Goal: Book appointment/travel/reservation

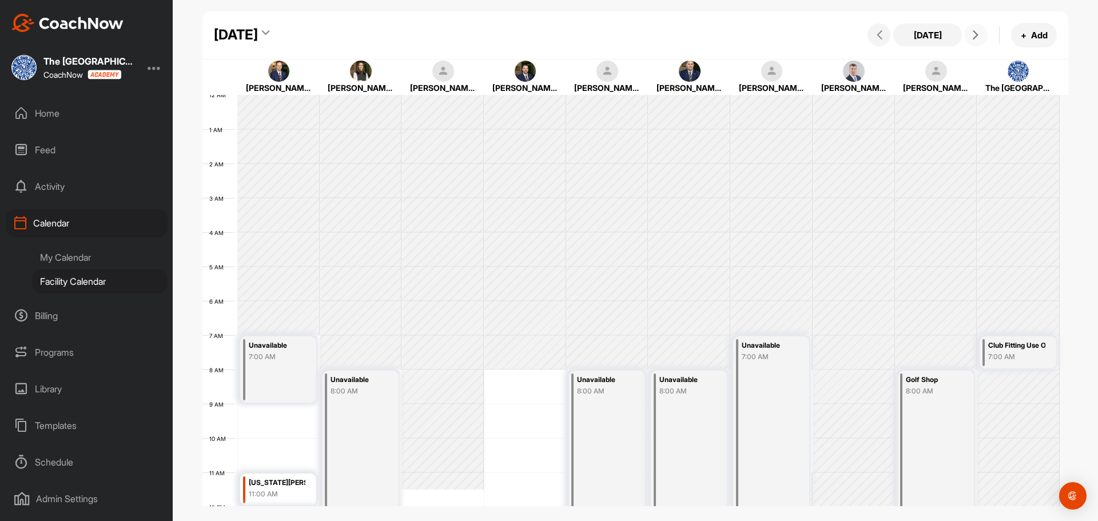
click at [966, 35] on button at bounding box center [976, 34] width 23 height 23
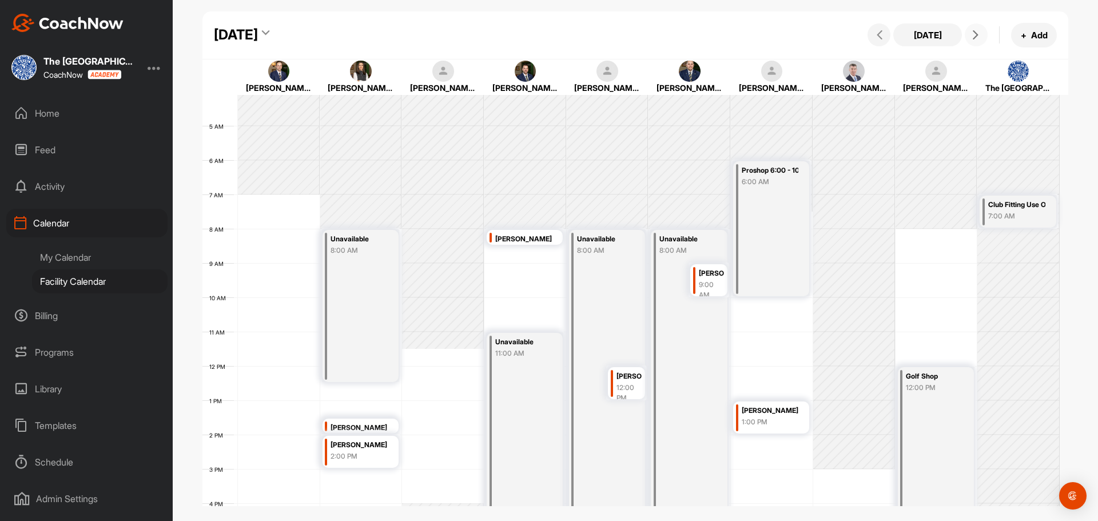
scroll to position [198, 0]
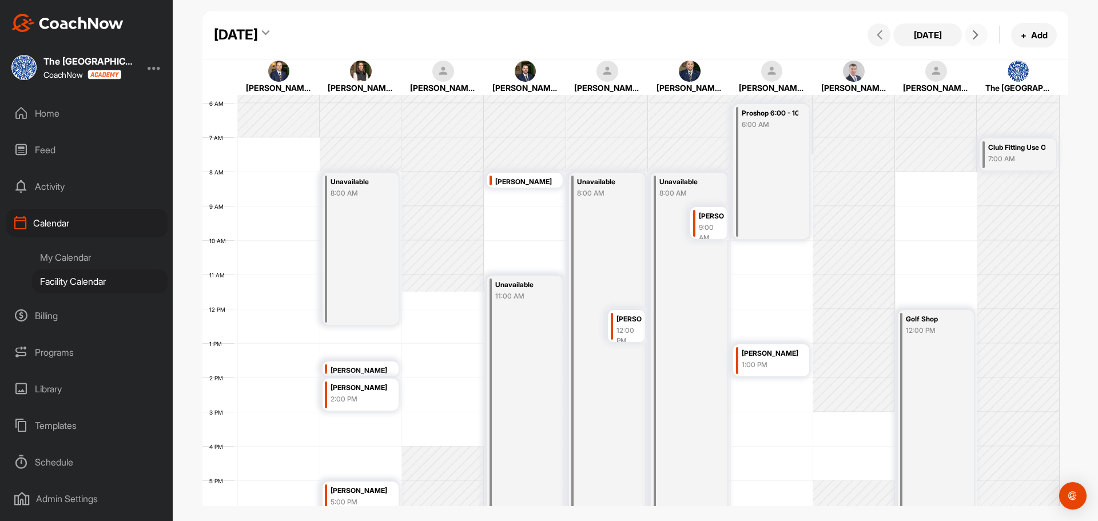
click at [972, 29] on button at bounding box center [976, 34] width 23 height 23
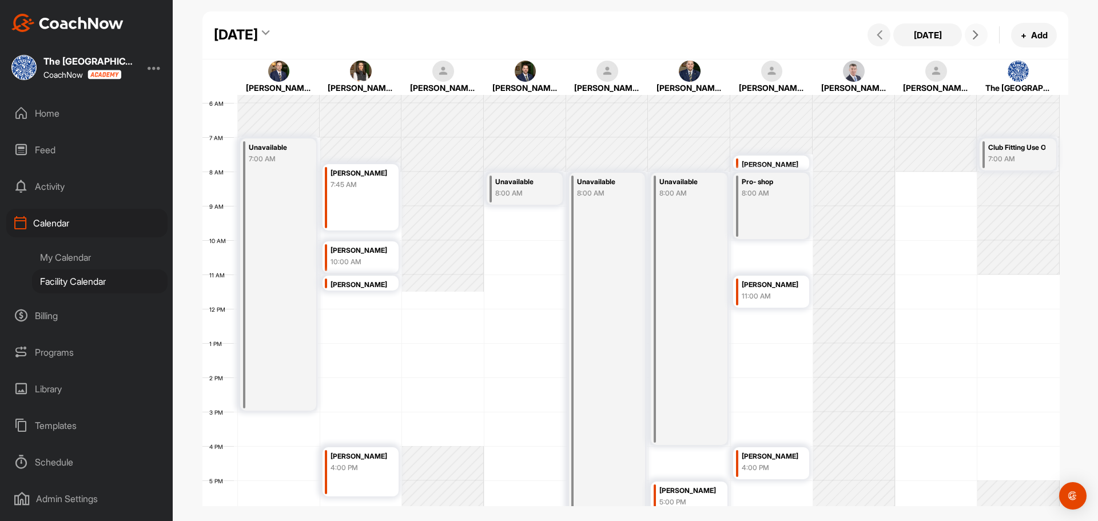
click at [972, 29] on button at bounding box center [976, 34] width 23 height 23
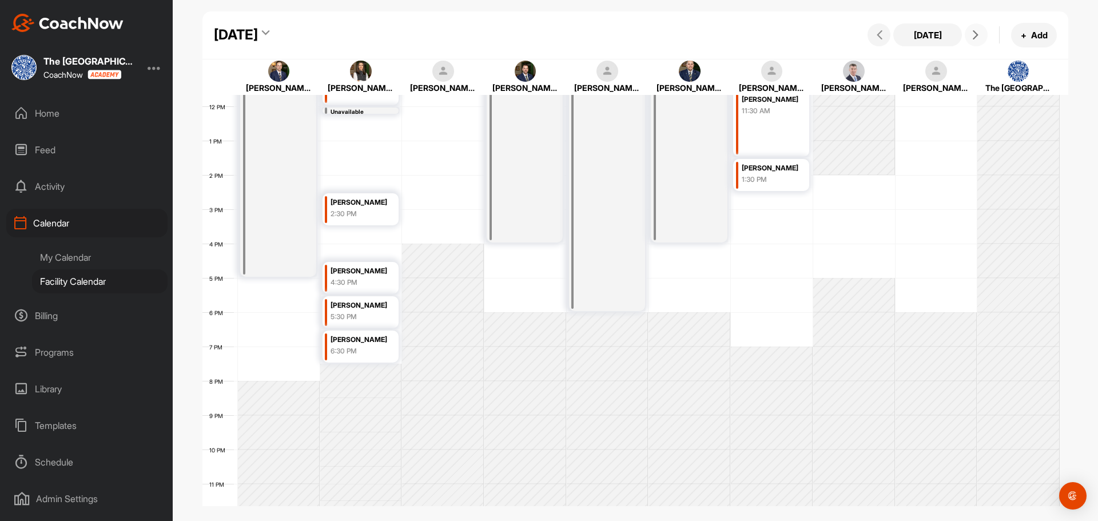
scroll to position [412, 0]
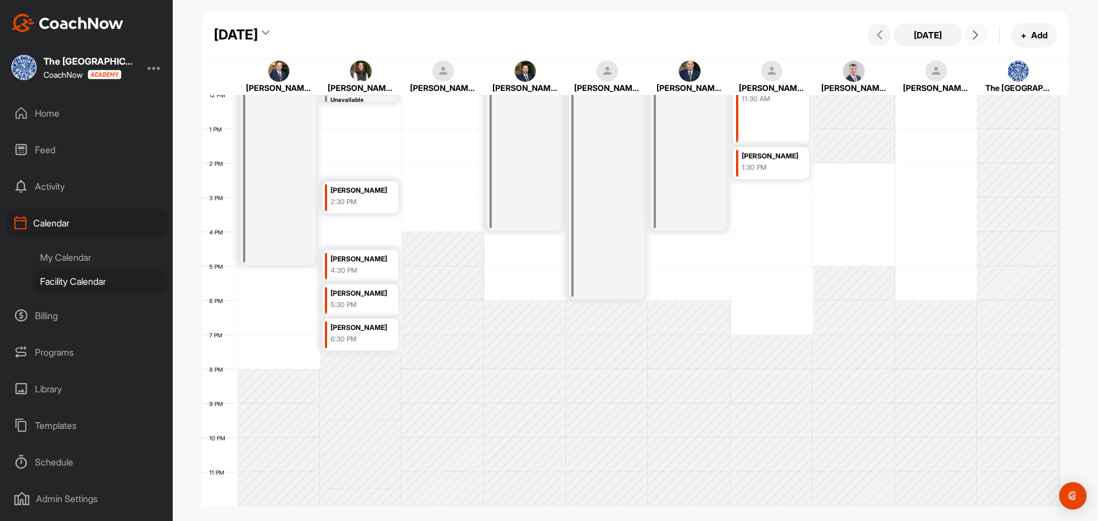
click at [279, 235] on div "Unavailable 9:00 AM" at bounding box center [278, 129] width 76 height 272
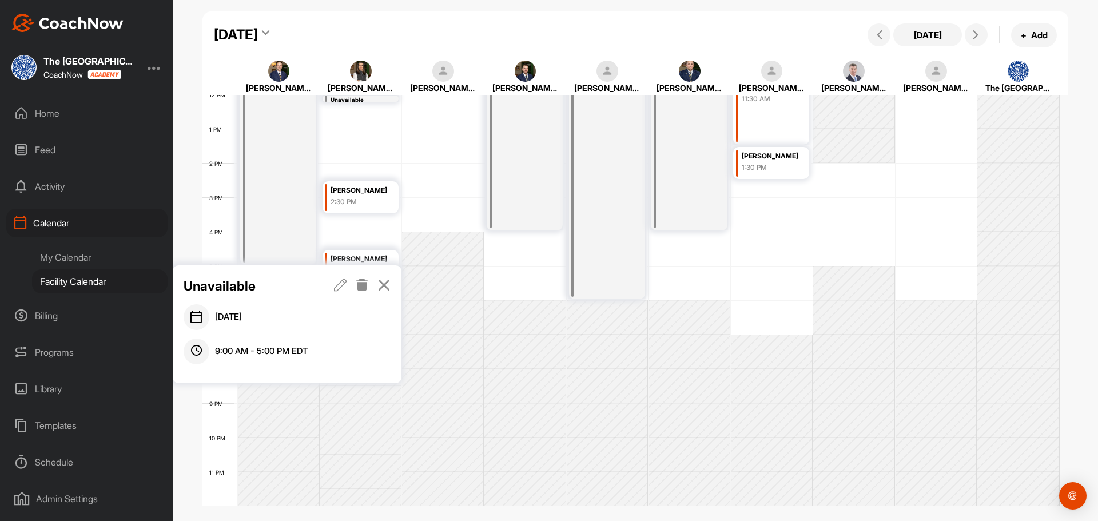
click at [347, 285] on icon at bounding box center [340, 285] width 13 height 13
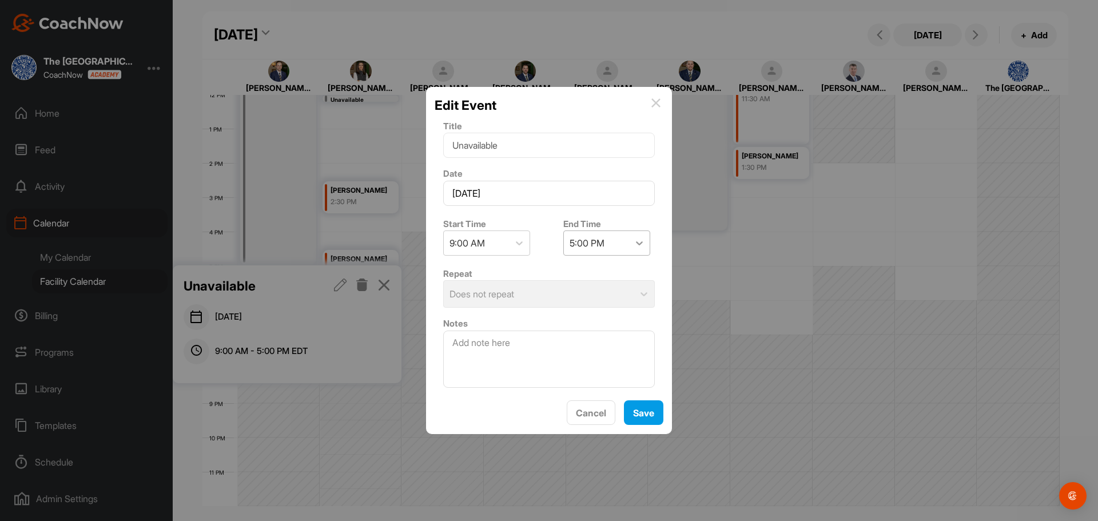
click at [640, 247] on icon at bounding box center [639, 242] width 11 height 11
click at [600, 419] on div "7:30 PM" at bounding box center [602, 413] width 87 height 23
click at [641, 415] on button "Save" at bounding box center [643, 412] width 39 height 25
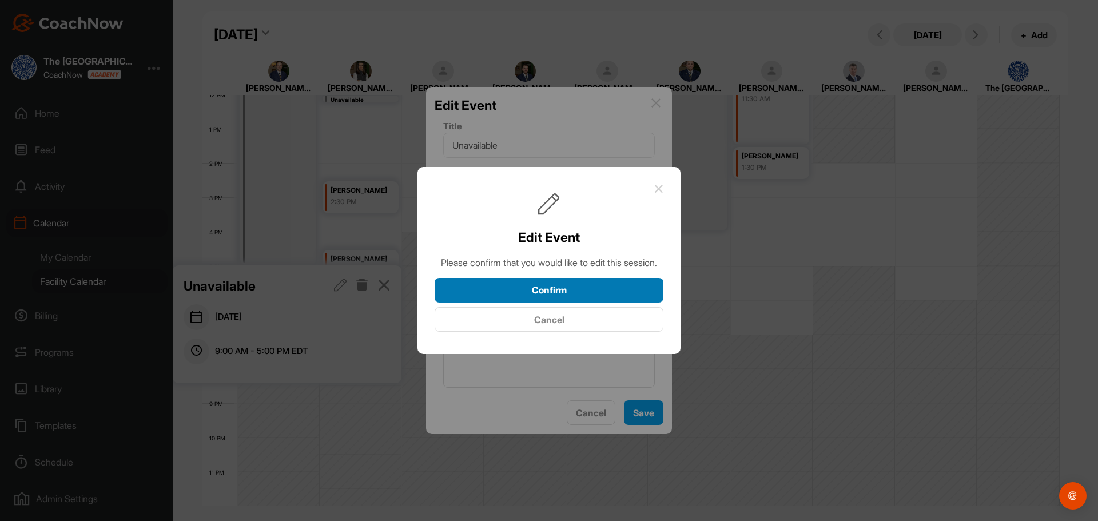
click at [598, 287] on button "Confirm" at bounding box center [549, 290] width 229 height 25
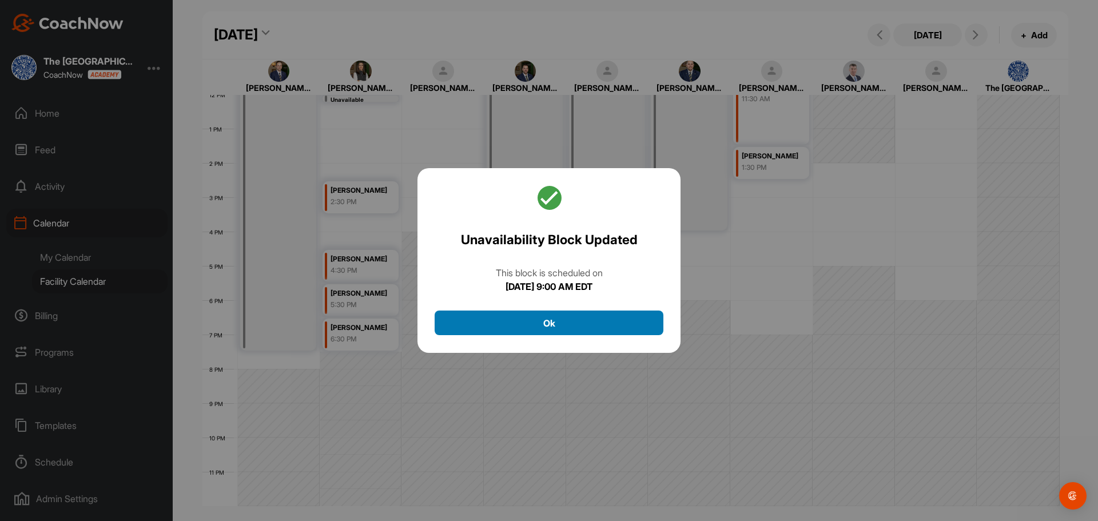
click at [490, 320] on button "Ok" at bounding box center [549, 323] width 229 height 25
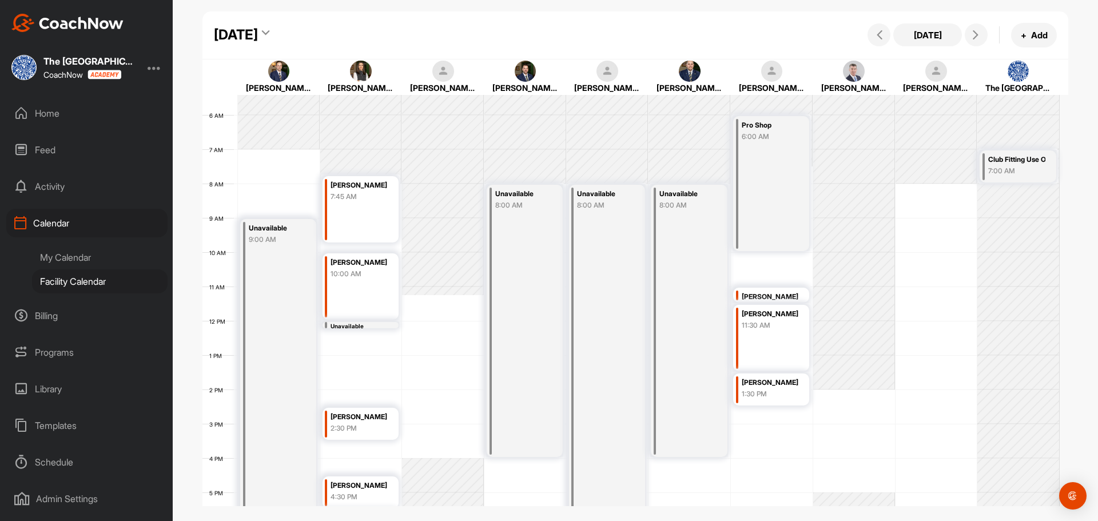
scroll to position [184, 0]
click at [968, 34] on button at bounding box center [976, 34] width 23 height 23
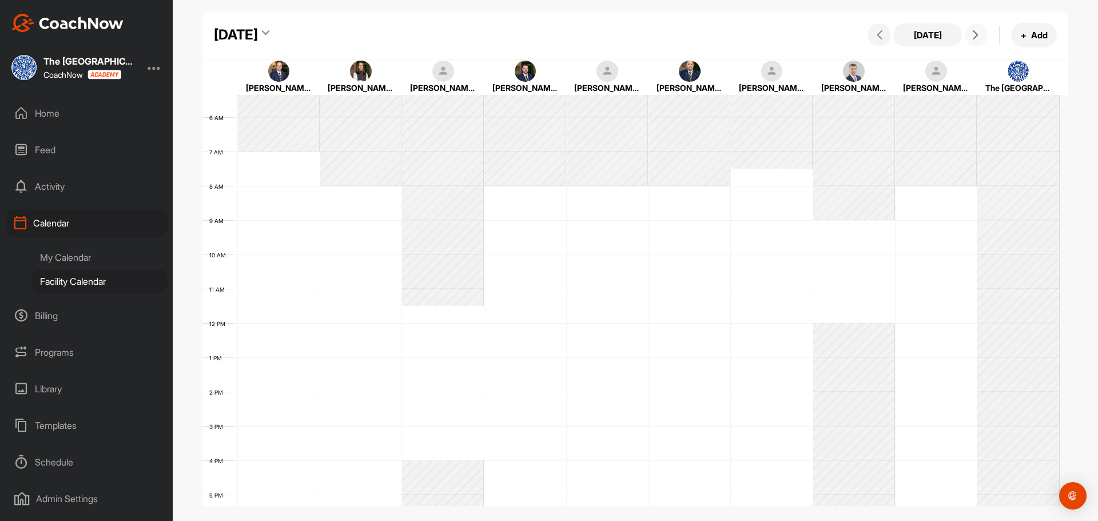
scroll to position [198, 0]
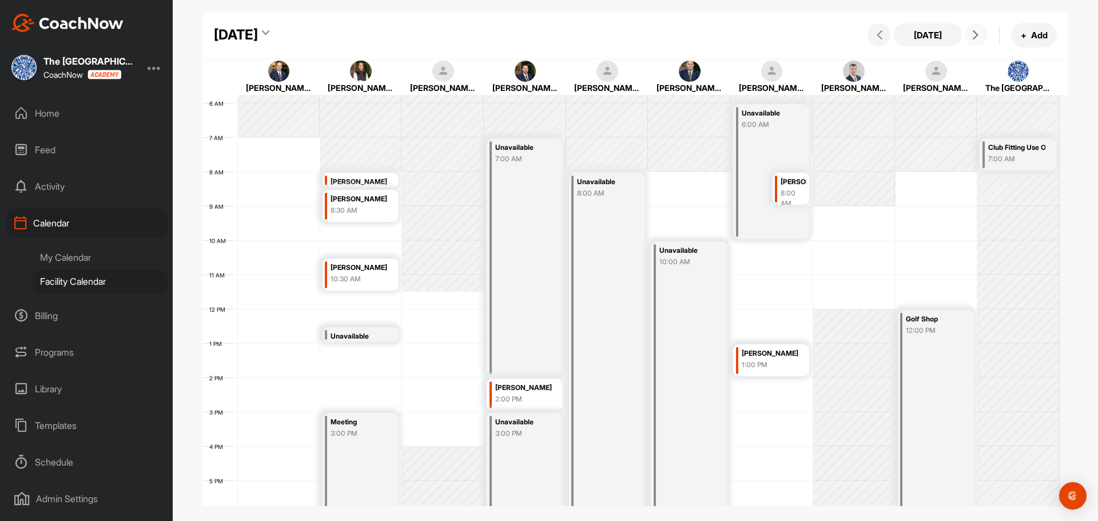
click at [968, 34] on button at bounding box center [976, 34] width 23 height 23
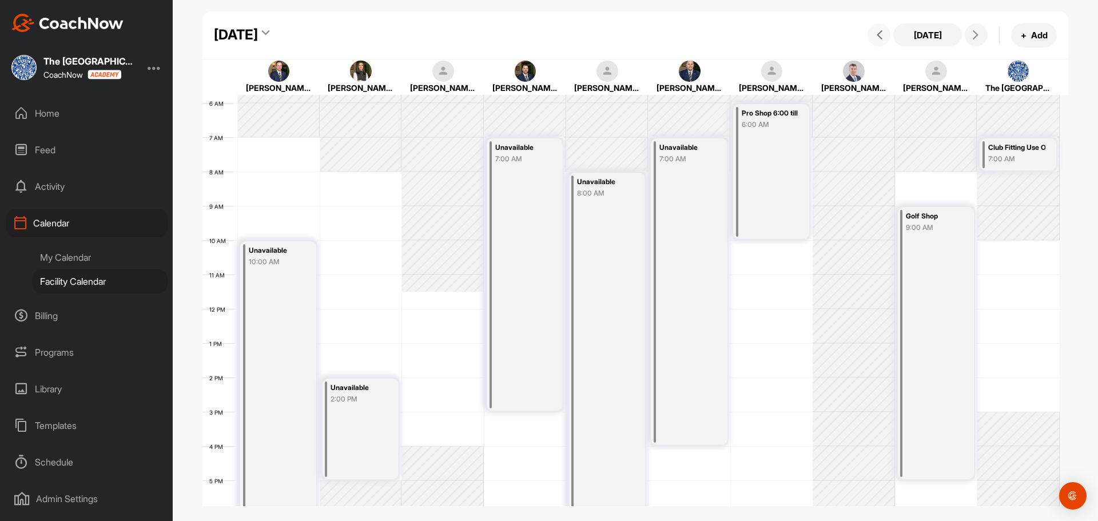
click at [875, 37] on icon at bounding box center [879, 34] width 9 height 9
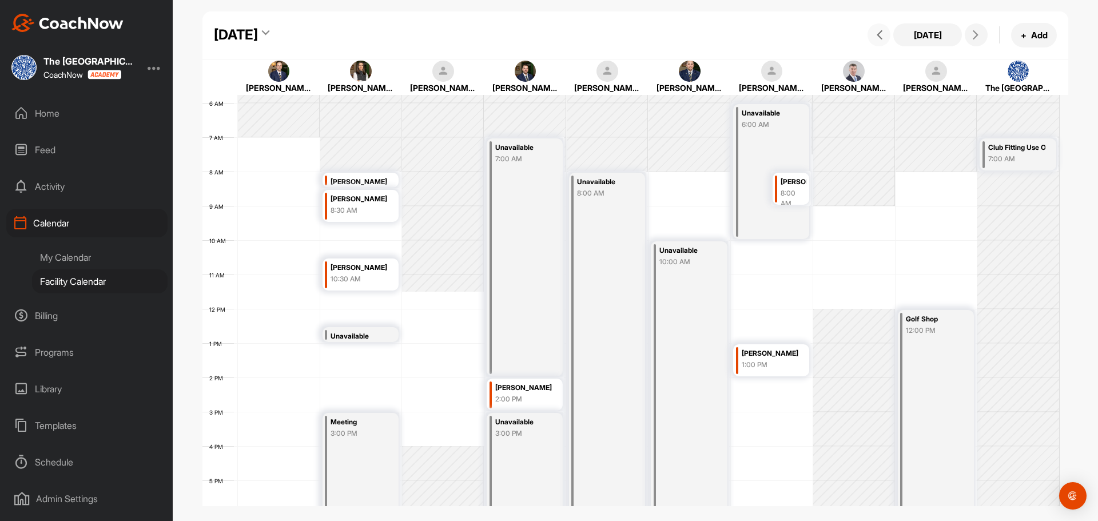
click at [267, 138] on div "12 AM 1 AM 2 AM 3 AM 4 AM 5 AM 6 AM 7 AM 8 AM 9 AM 10 AM 11 AM 12 PM 1 PM 2 PM …" at bounding box center [630, 309] width 857 height 824
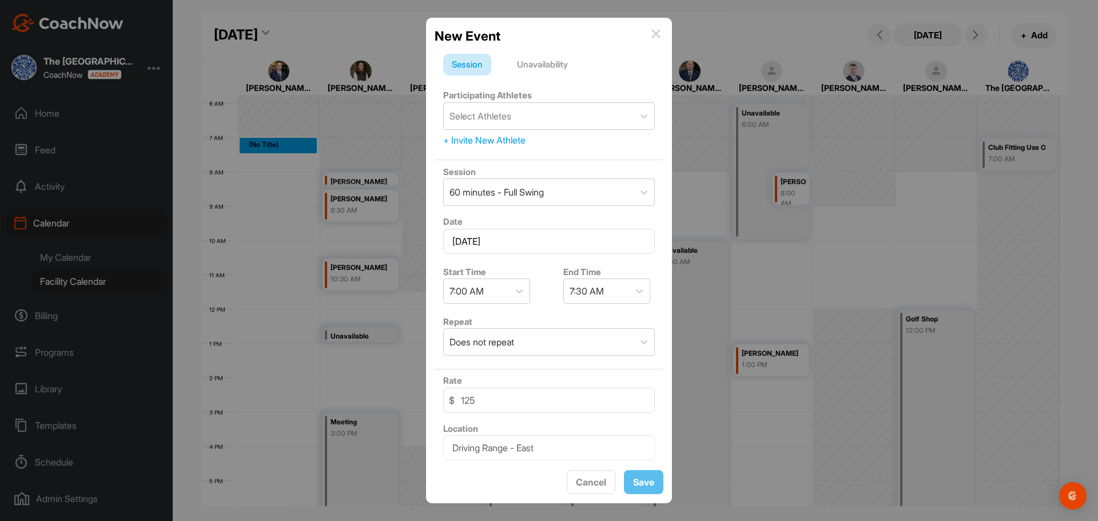
click at [561, 66] on div "Unavailability" at bounding box center [542, 65] width 68 height 22
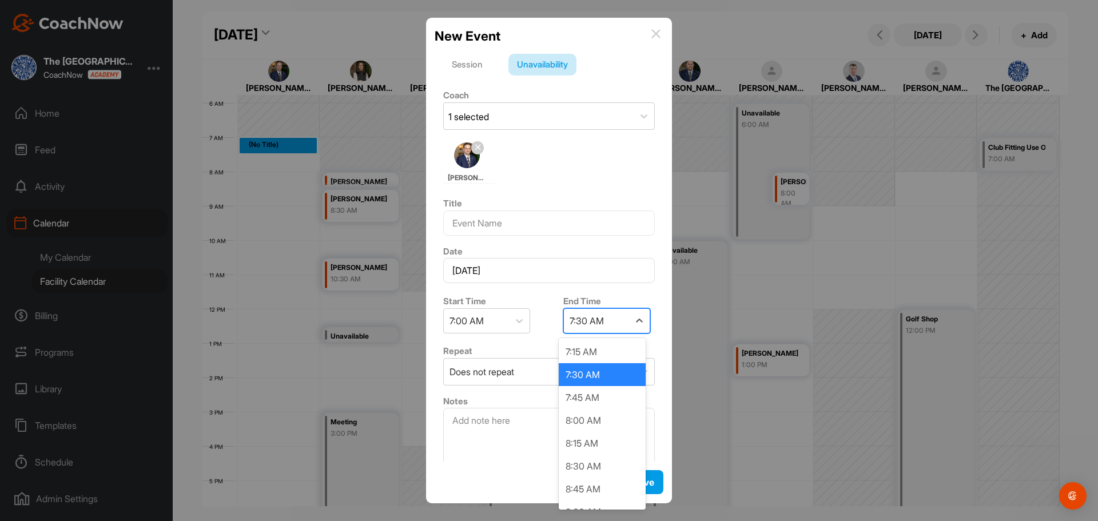
click at [624, 318] on div "7:30 AM" at bounding box center [596, 321] width 65 height 24
click at [611, 378] on div "8:00 PM" at bounding box center [602, 374] width 87 height 23
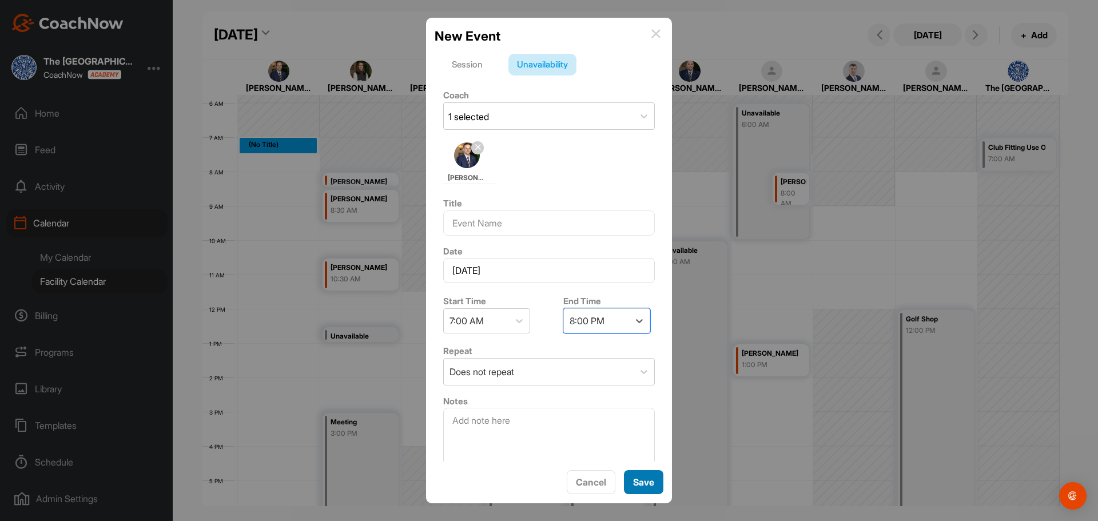
click at [650, 488] on button "Save" at bounding box center [643, 482] width 39 height 25
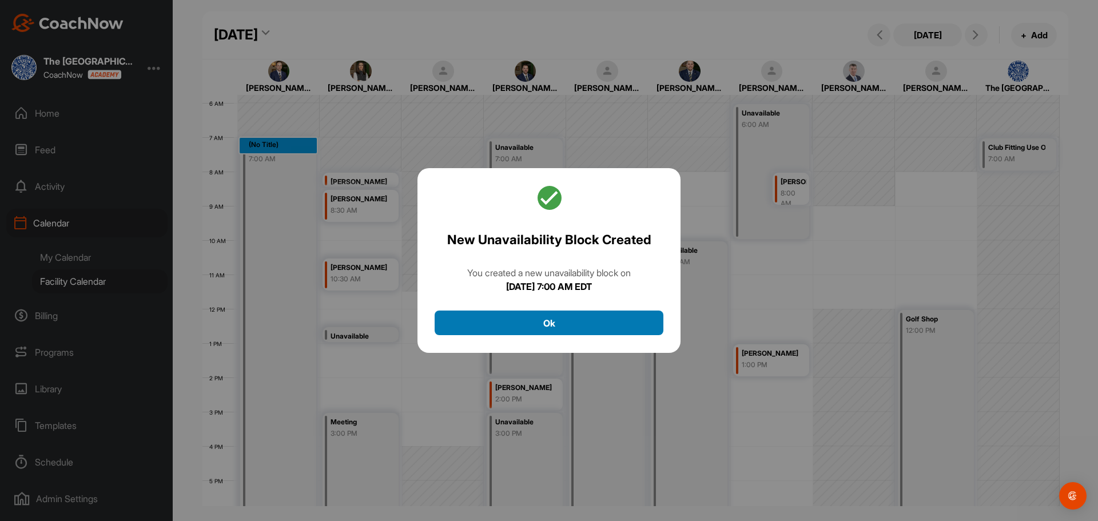
click at [619, 321] on button "Ok" at bounding box center [549, 323] width 229 height 25
